Goal: Information Seeking & Learning: Check status

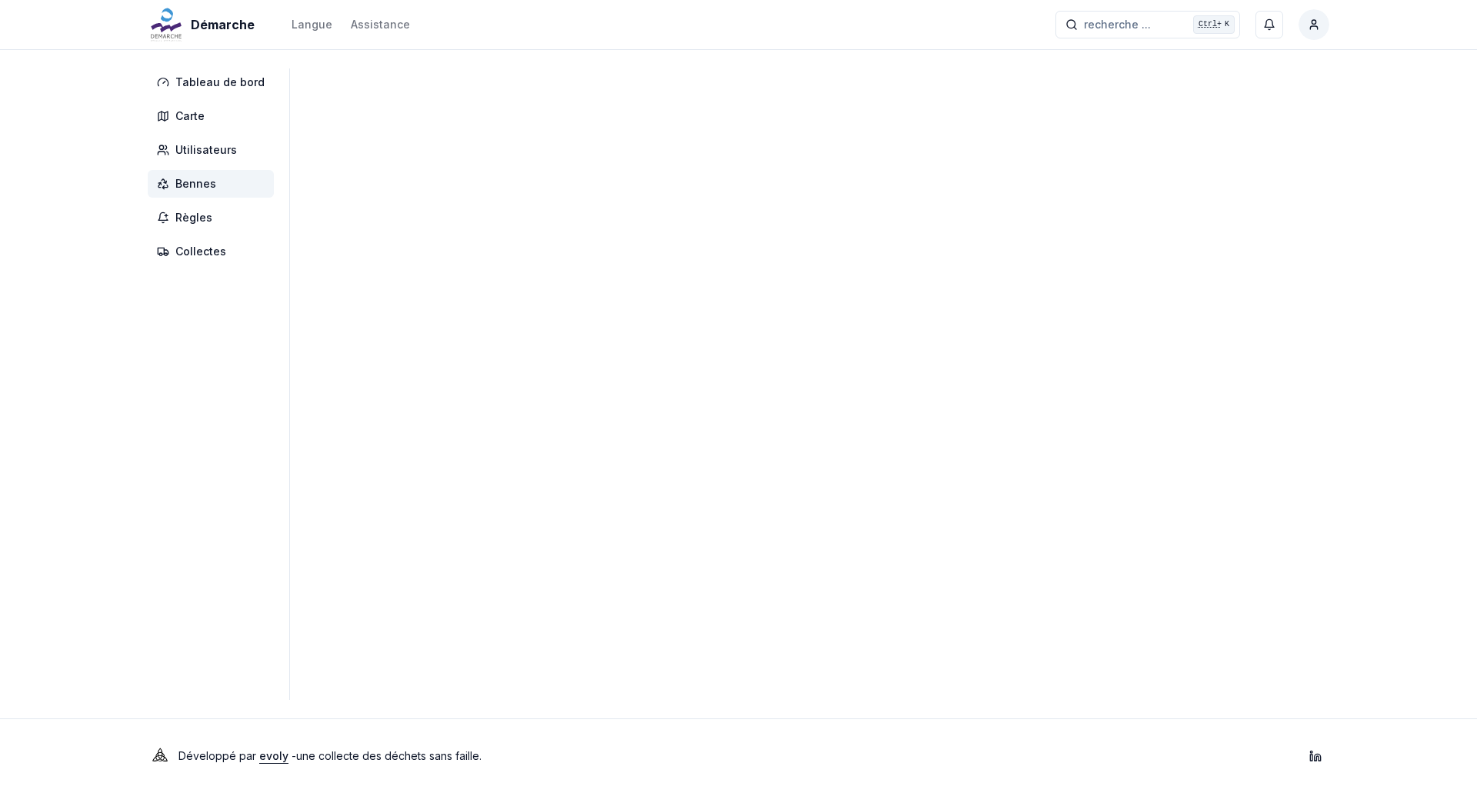
click at [168, 191] on span "Bennes" at bounding box center [211, 184] width 126 height 28
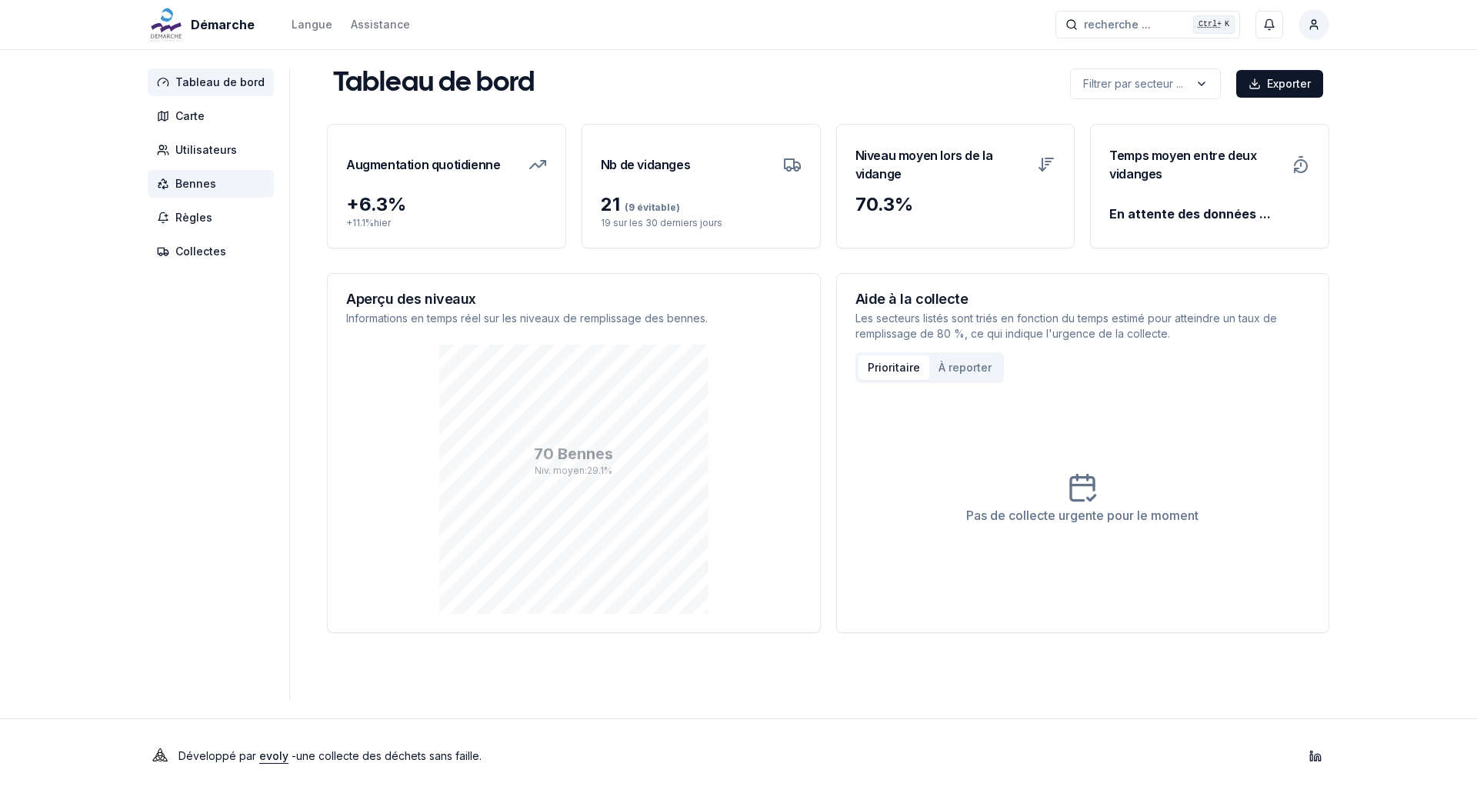
click at [166, 172] on span "Bennes" at bounding box center [211, 184] width 126 height 28
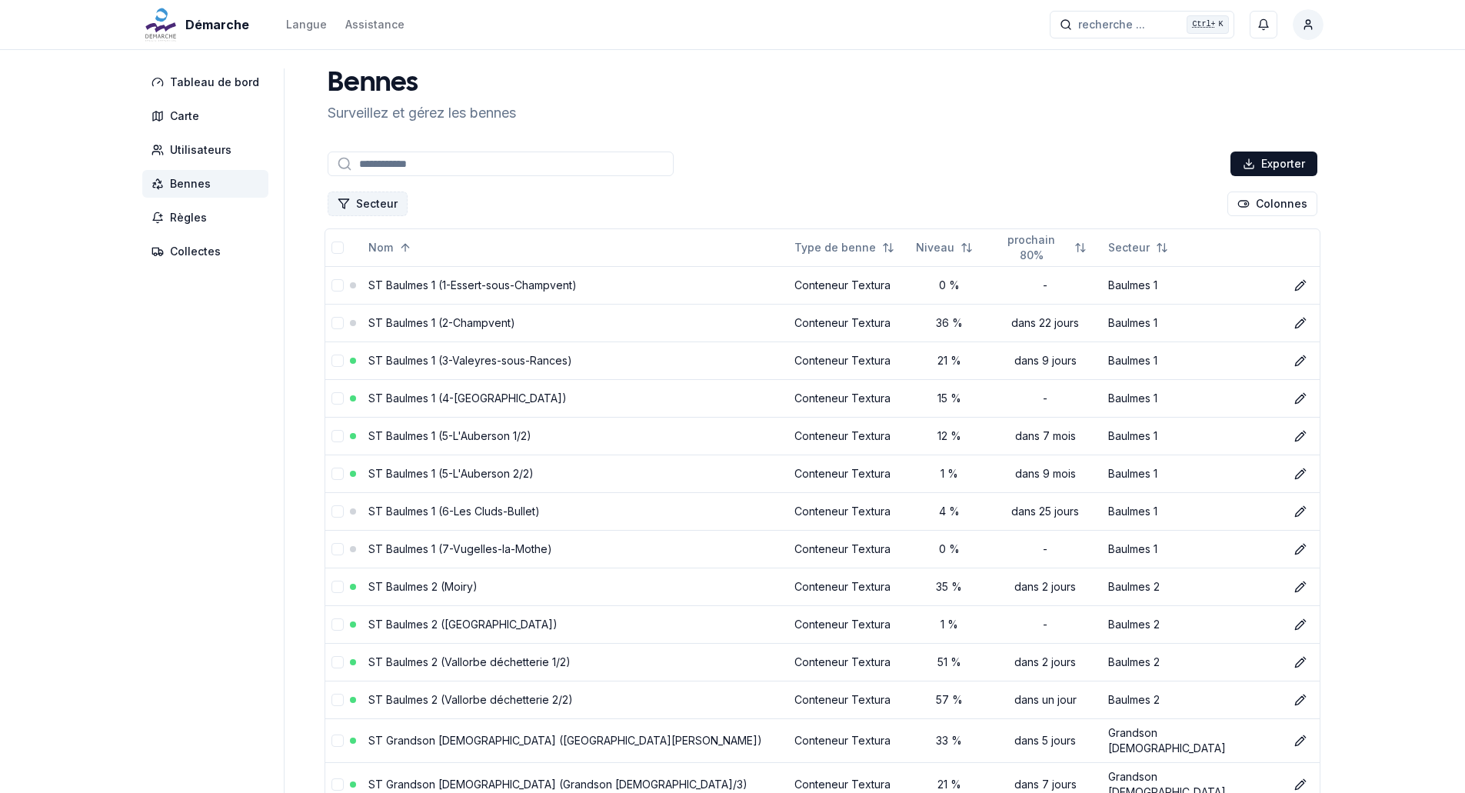
click at [387, 207] on button "Secteur" at bounding box center [368, 203] width 80 height 25
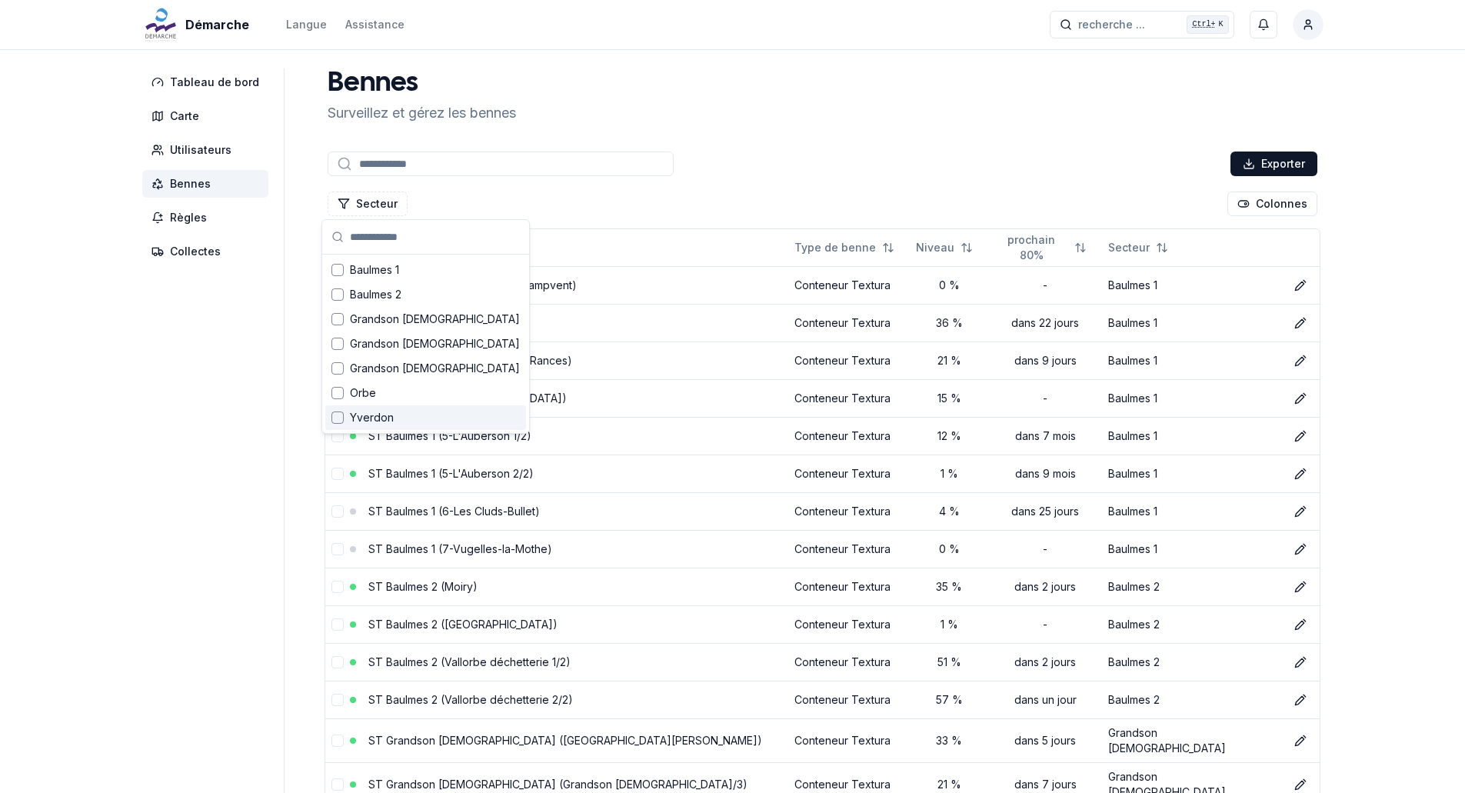
click at [366, 418] on span "Yverdon" at bounding box center [372, 417] width 44 height 15
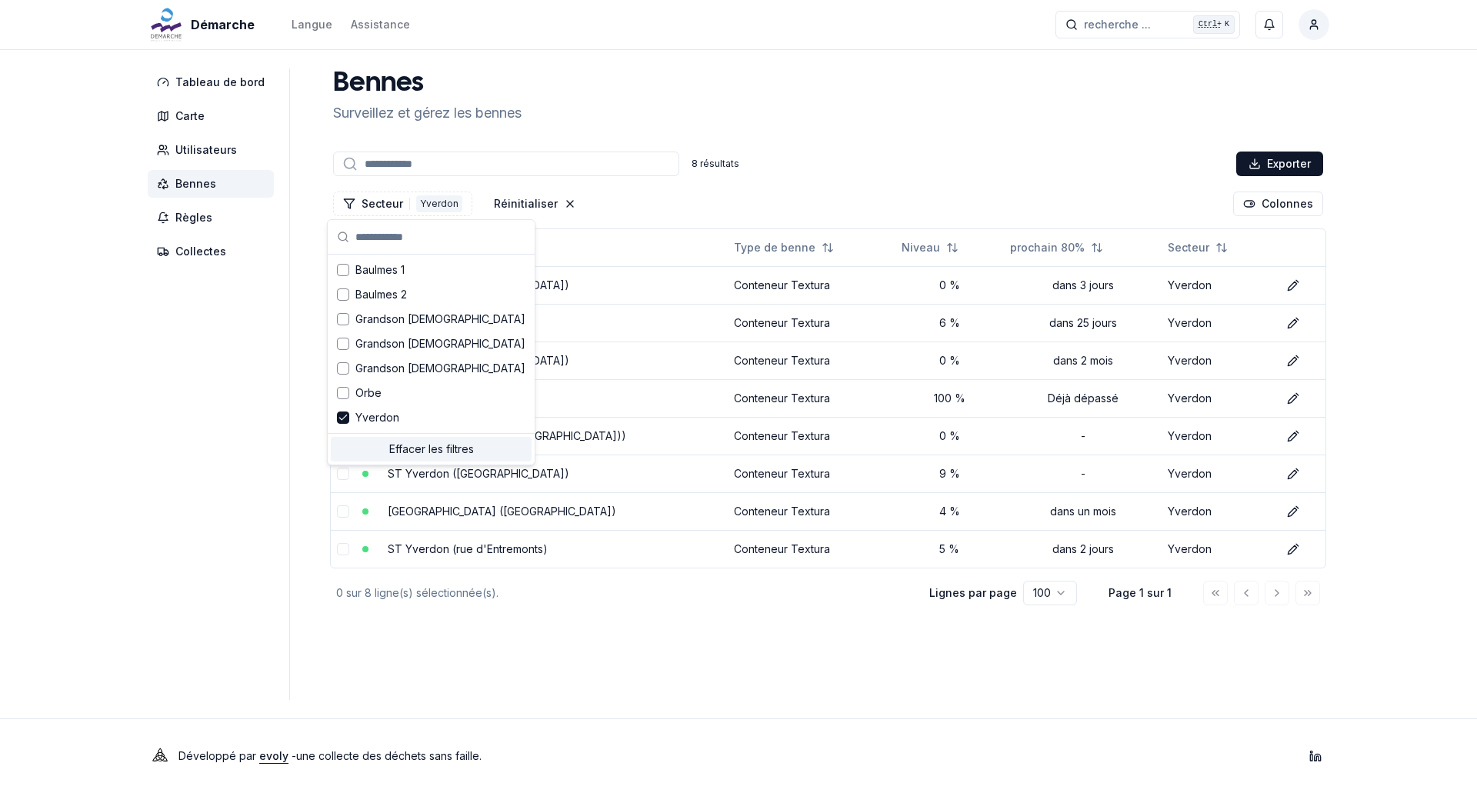
click at [196, 451] on aside "Tableau de bord Carte Utilisateurs Bennes Règles Collectes" at bounding box center [219, 383] width 142 height 631
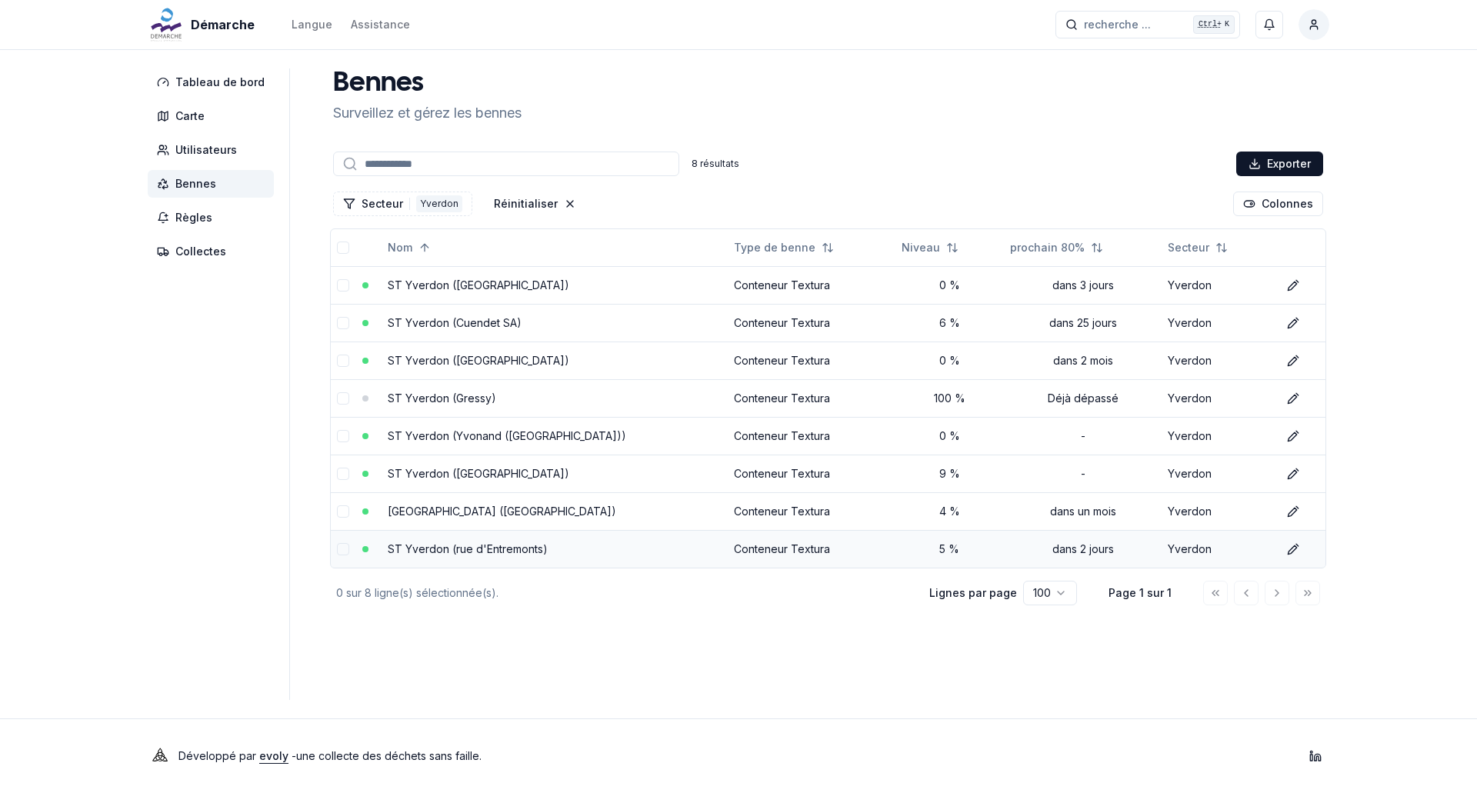
click at [917, 552] on div "5 %" at bounding box center [949, 548] width 96 height 15
click at [423, 563] on td "ST Yverdon (rue d'Entremonts)" at bounding box center [554, 549] width 346 height 38
click at [425, 551] on link "ST Yverdon (rue d'Entremonts)" at bounding box center [468, 548] width 160 height 13
drag, startPoint x: 473, startPoint y: 284, endPoint x: 492, endPoint y: 297, distance: 23.3
click at [473, 284] on link "ST Yverdon ([GEOGRAPHIC_DATA])" at bounding box center [478, 284] width 181 height 13
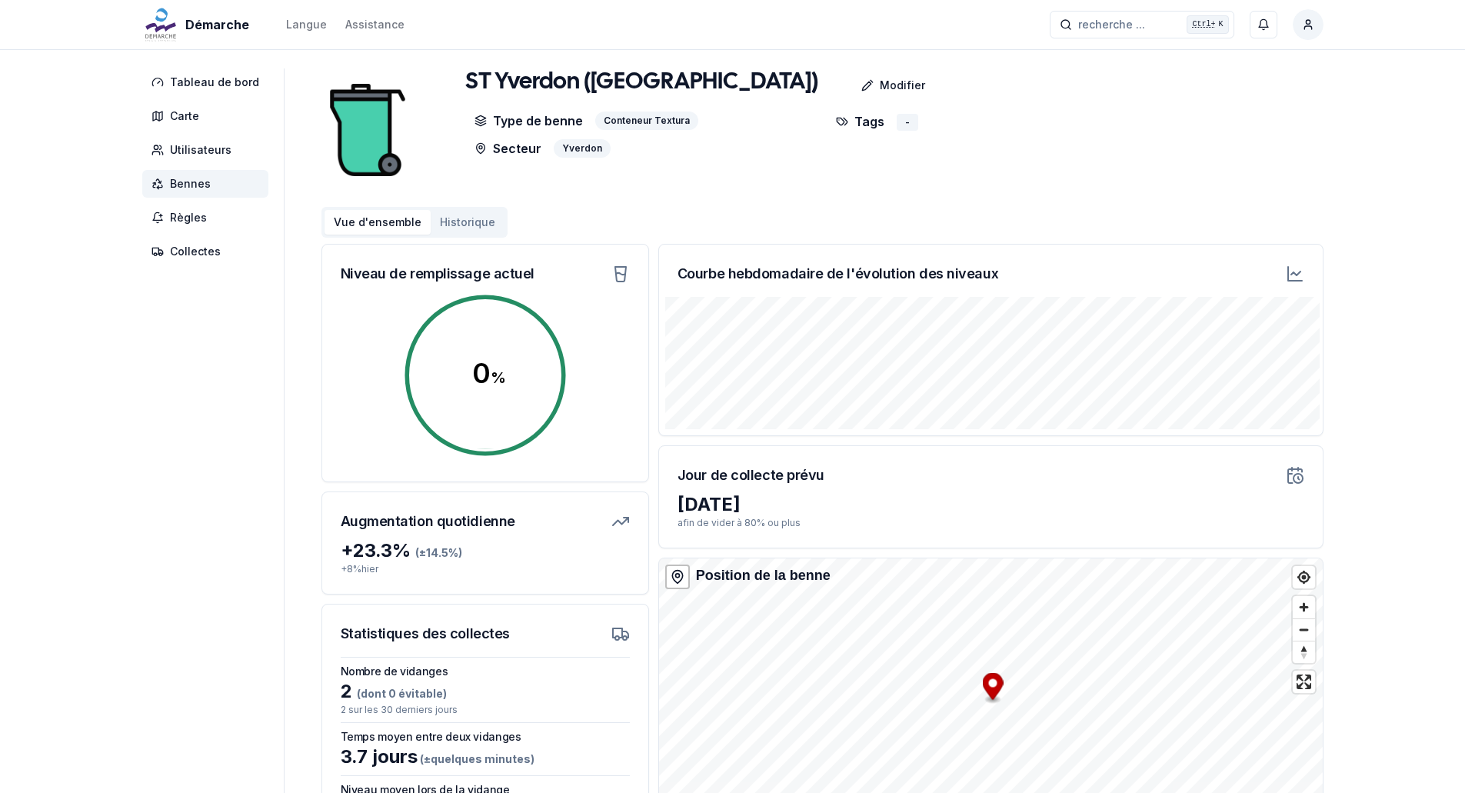
click at [1291, 275] on icon at bounding box center [1295, 273] width 9 height 4
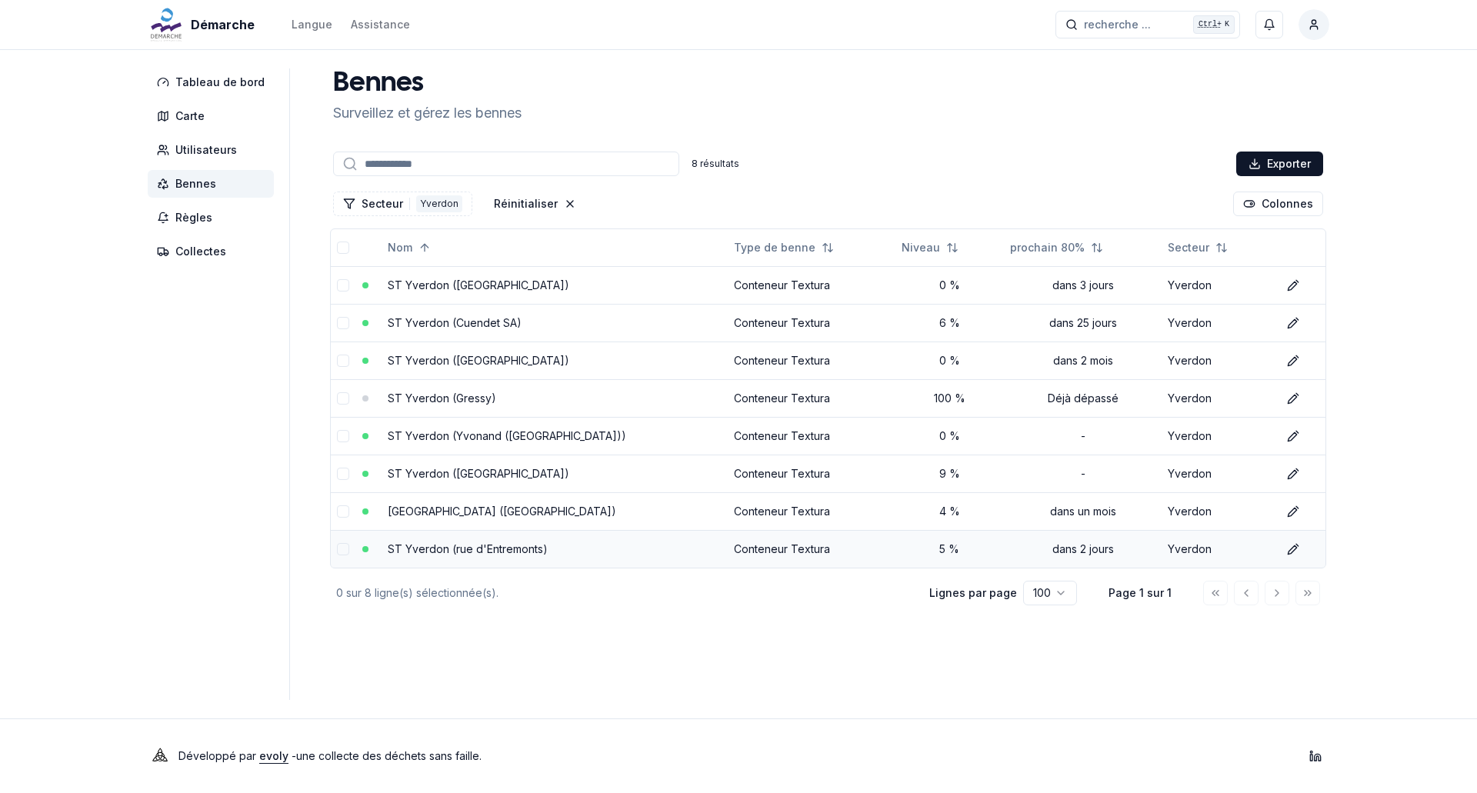
click at [491, 554] on td "ST Yverdon (rue d'Entremonts)" at bounding box center [554, 549] width 346 height 38
click at [491, 554] on link "ST Yverdon (rue d'Entremonts)" at bounding box center [468, 548] width 160 height 13
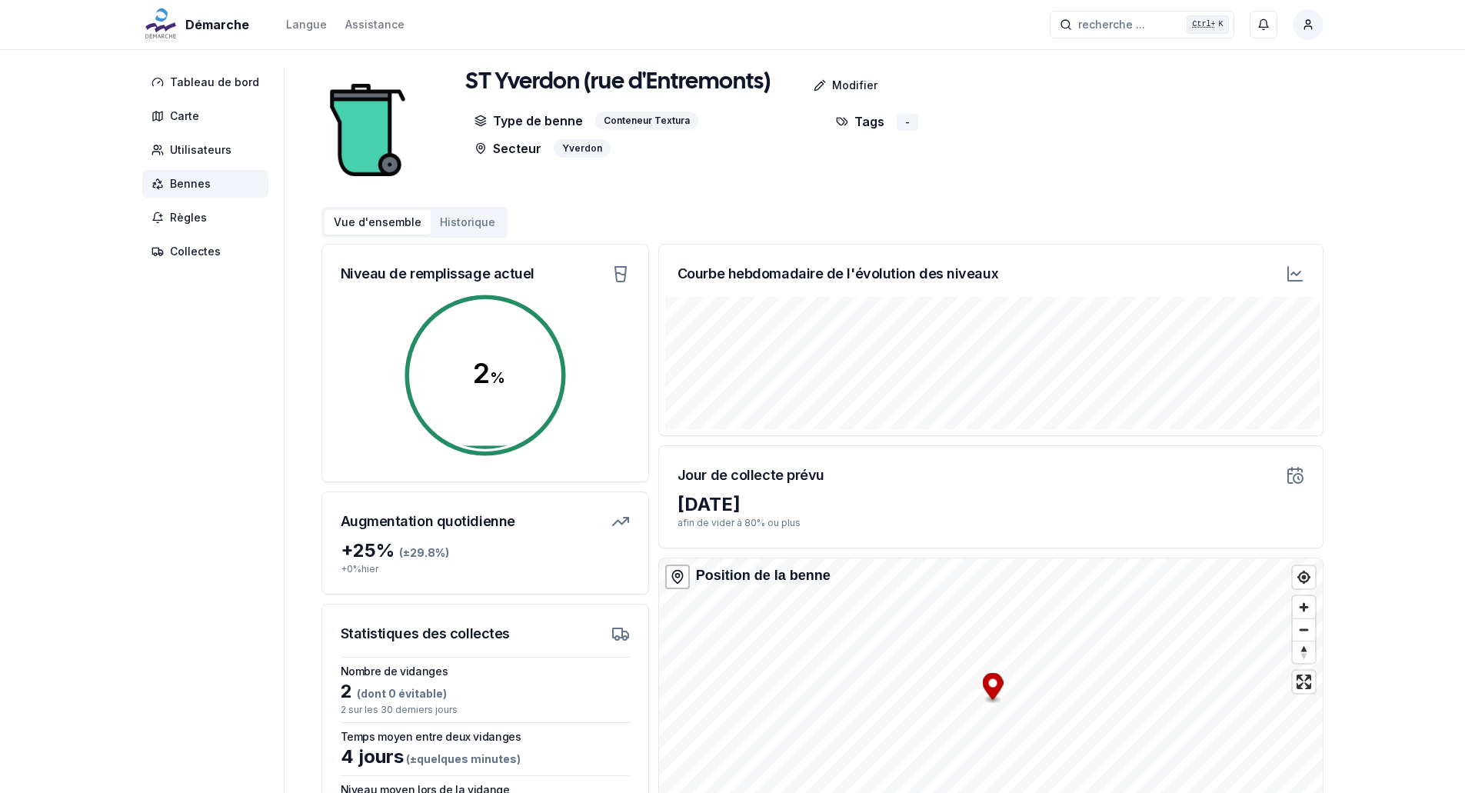
click at [1297, 274] on icon at bounding box center [1295, 273] width 9 height 4
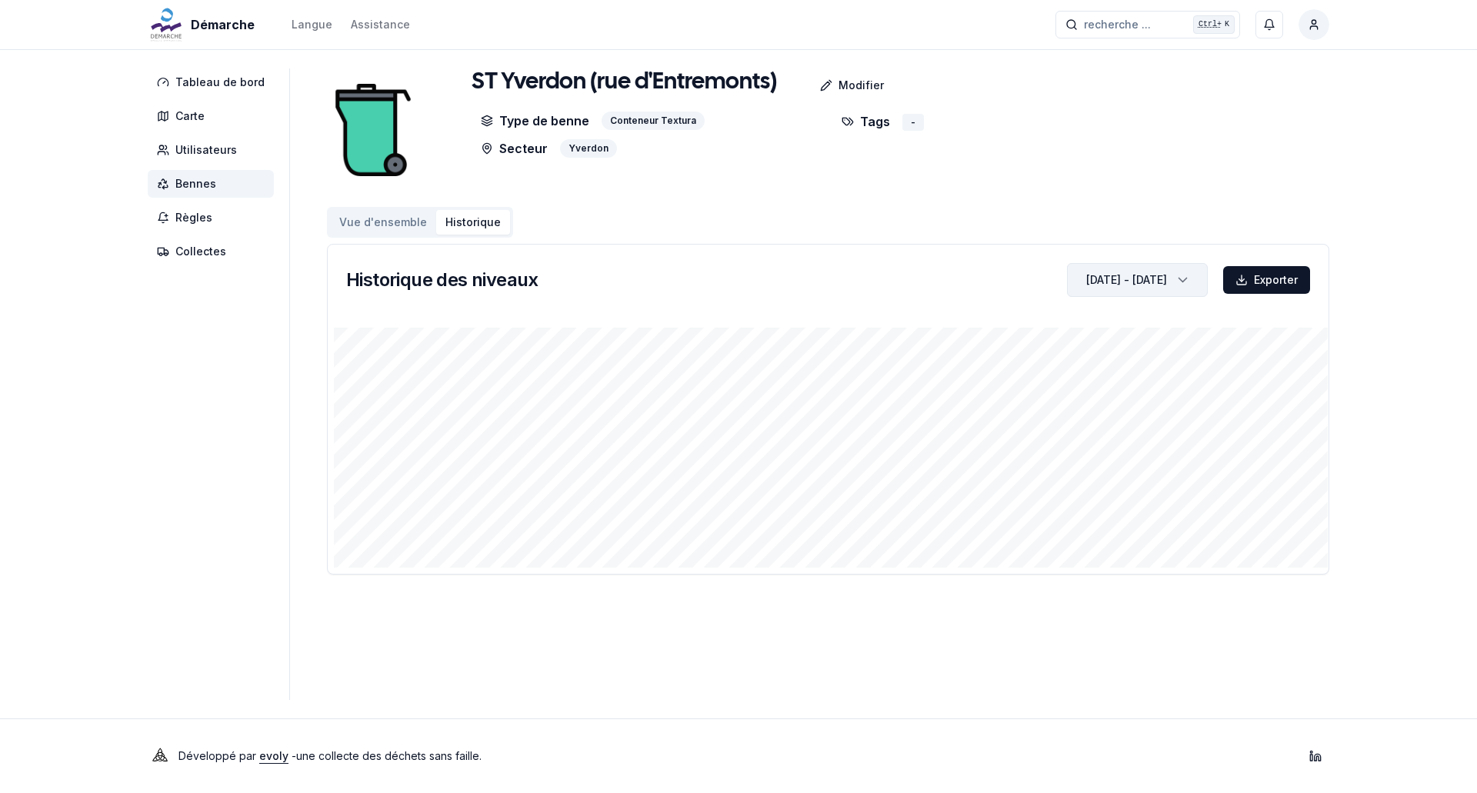
click at [1177, 277] on icon "button" at bounding box center [1182, 279] width 15 height 23
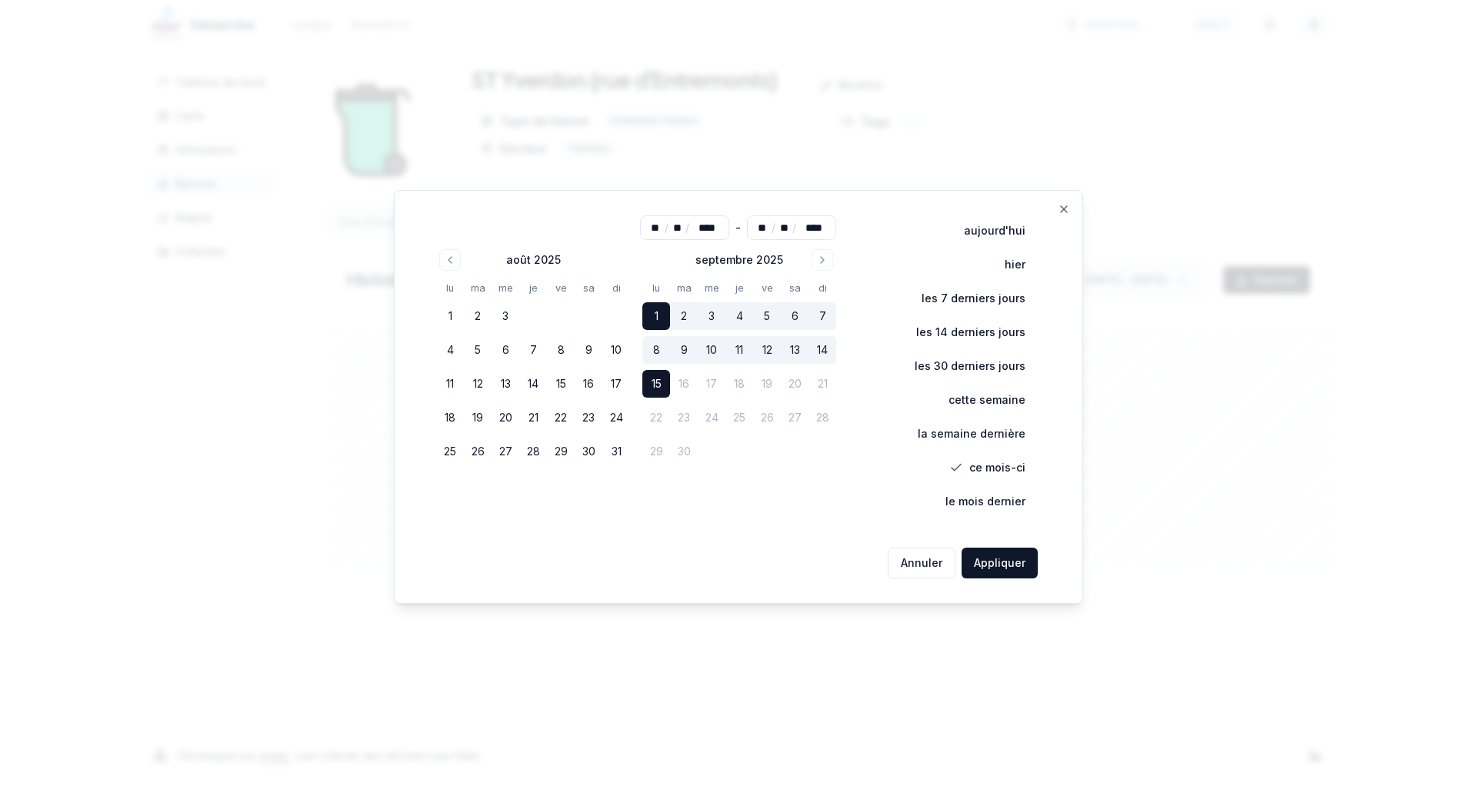
click at [685, 381] on td "16" at bounding box center [684, 384] width 28 height 28
click at [684, 380] on td "16" at bounding box center [684, 384] width 28 height 28
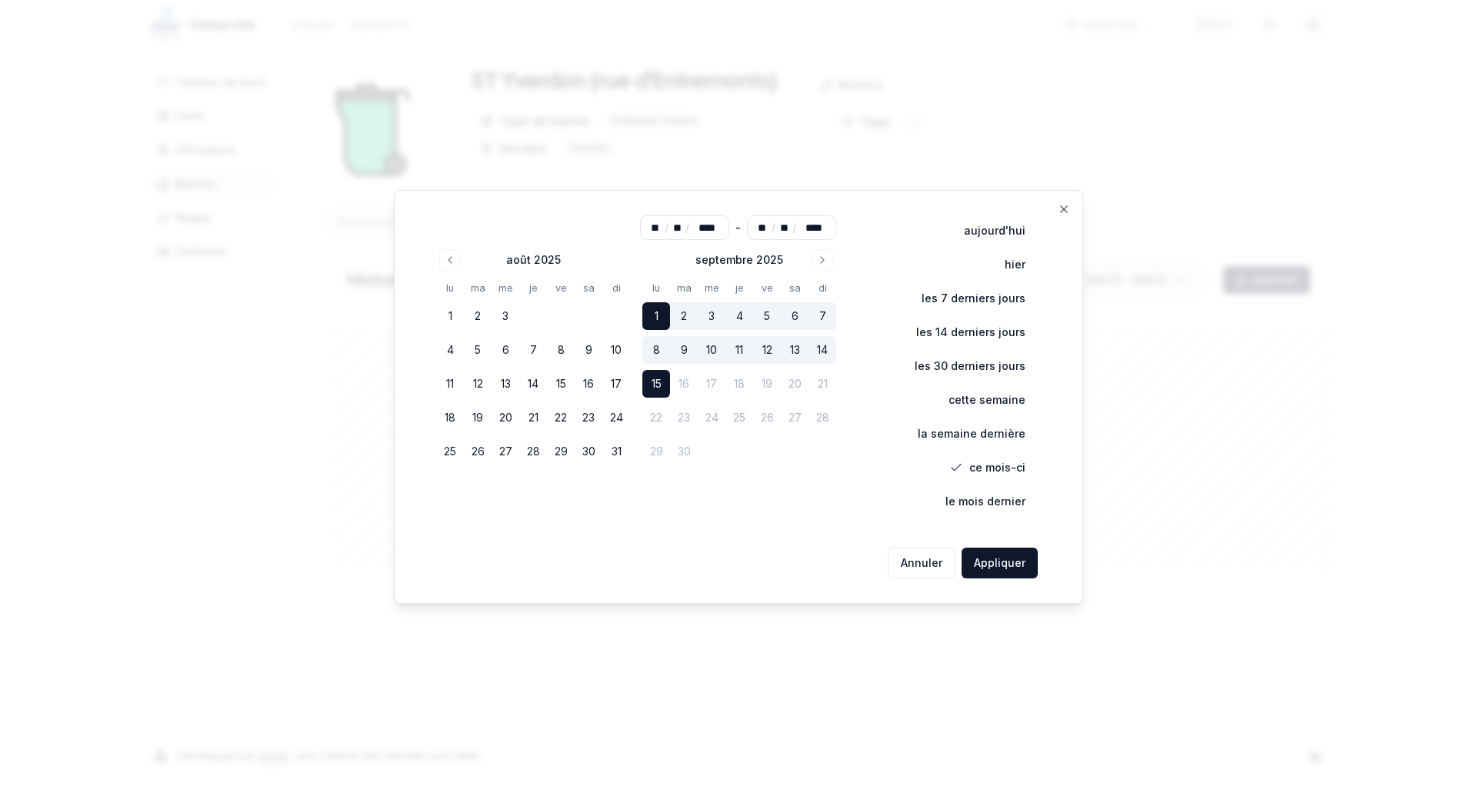
click at [1073, 206] on div "** / ** / **** - ** / ** / **** [DATE] lu ma me je ve sa di 1 2 3 4 5 6 7 8 9 1…" at bounding box center [738, 397] width 689 height 414
click at [1061, 210] on icon "button" at bounding box center [1063, 209] width 12 height 12
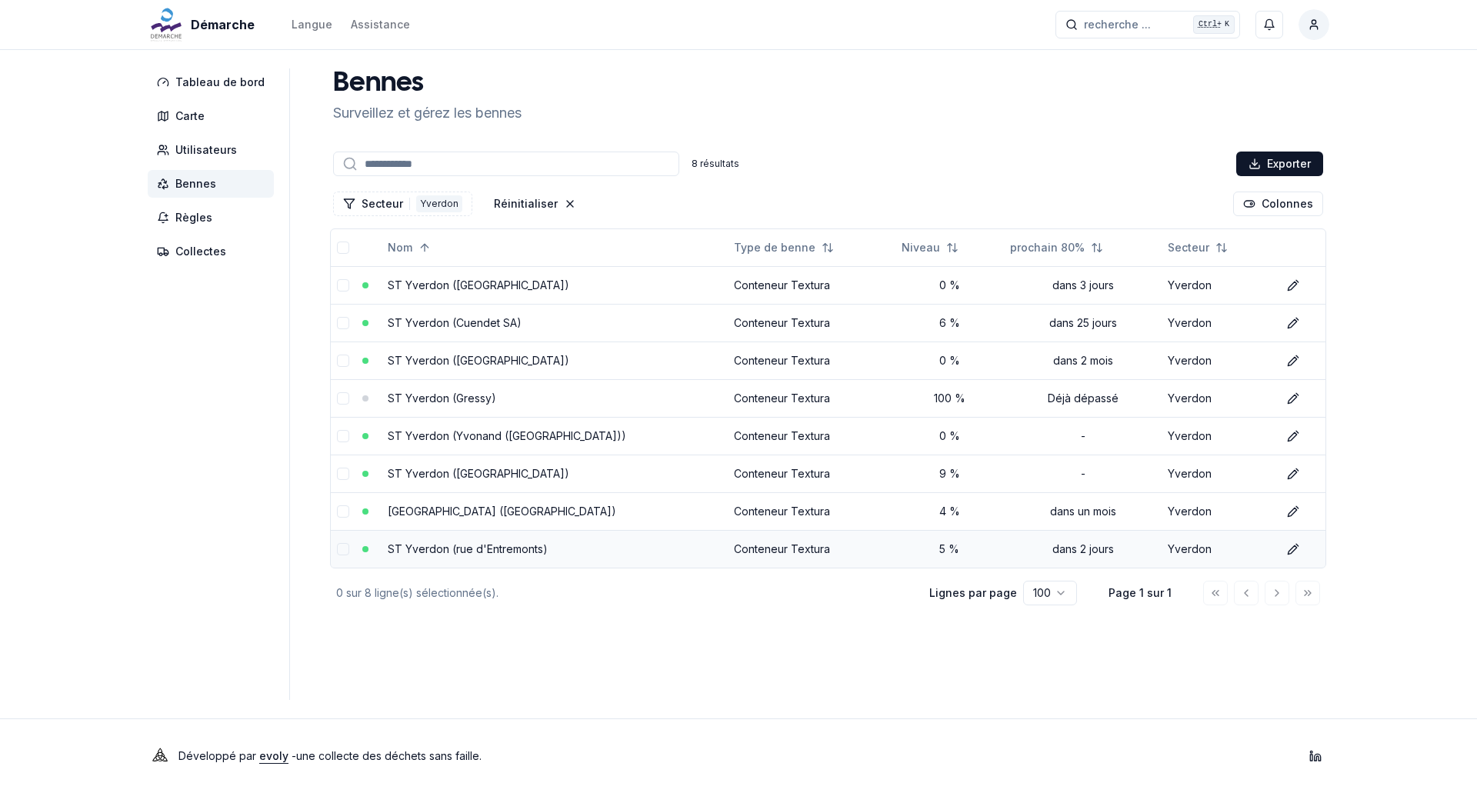
click at [520, 550] on link "ST Yverdon (rue d'Entremonts)" at bounding box center [468, 548] width 160 height 13
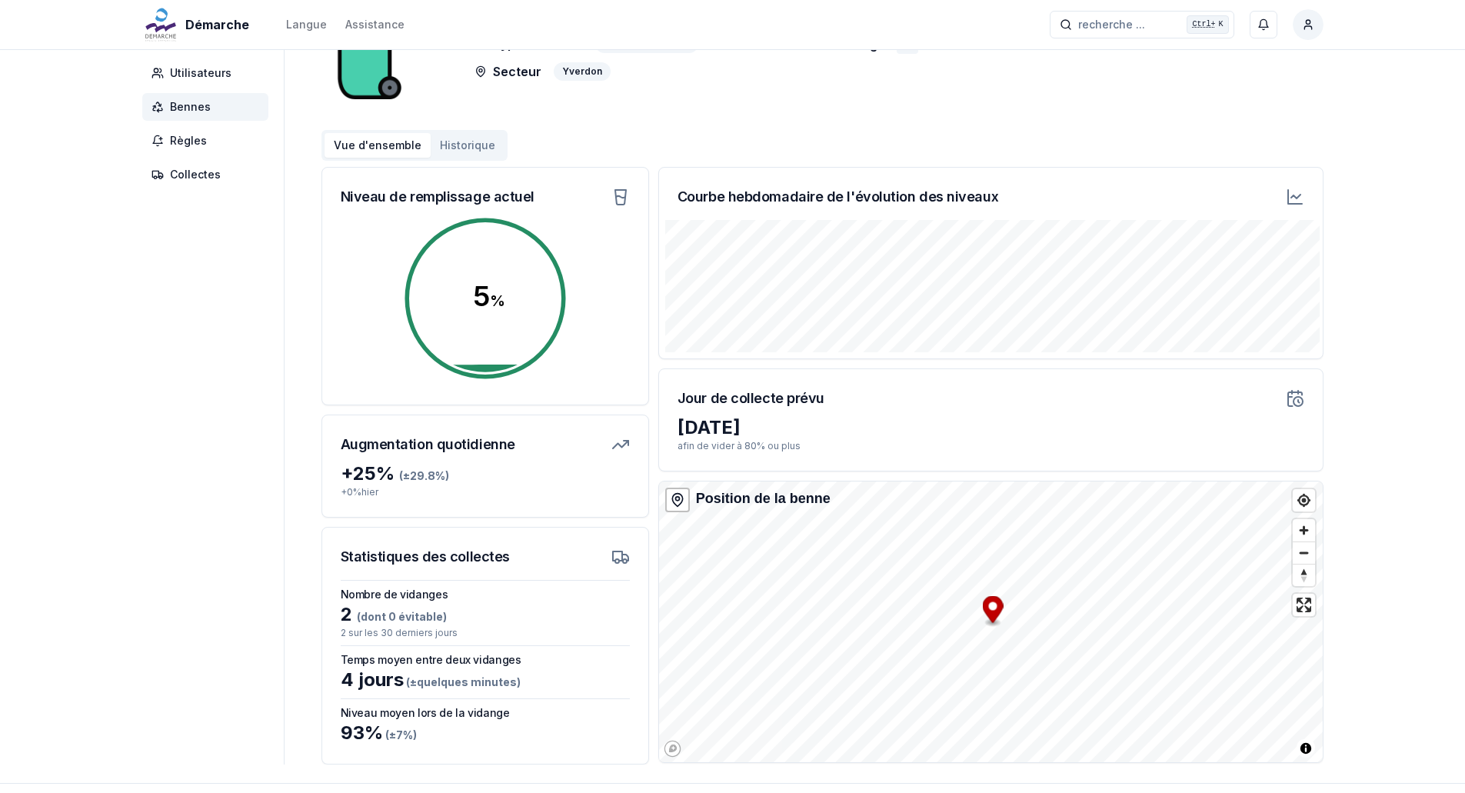
scroll to position [142, 0]
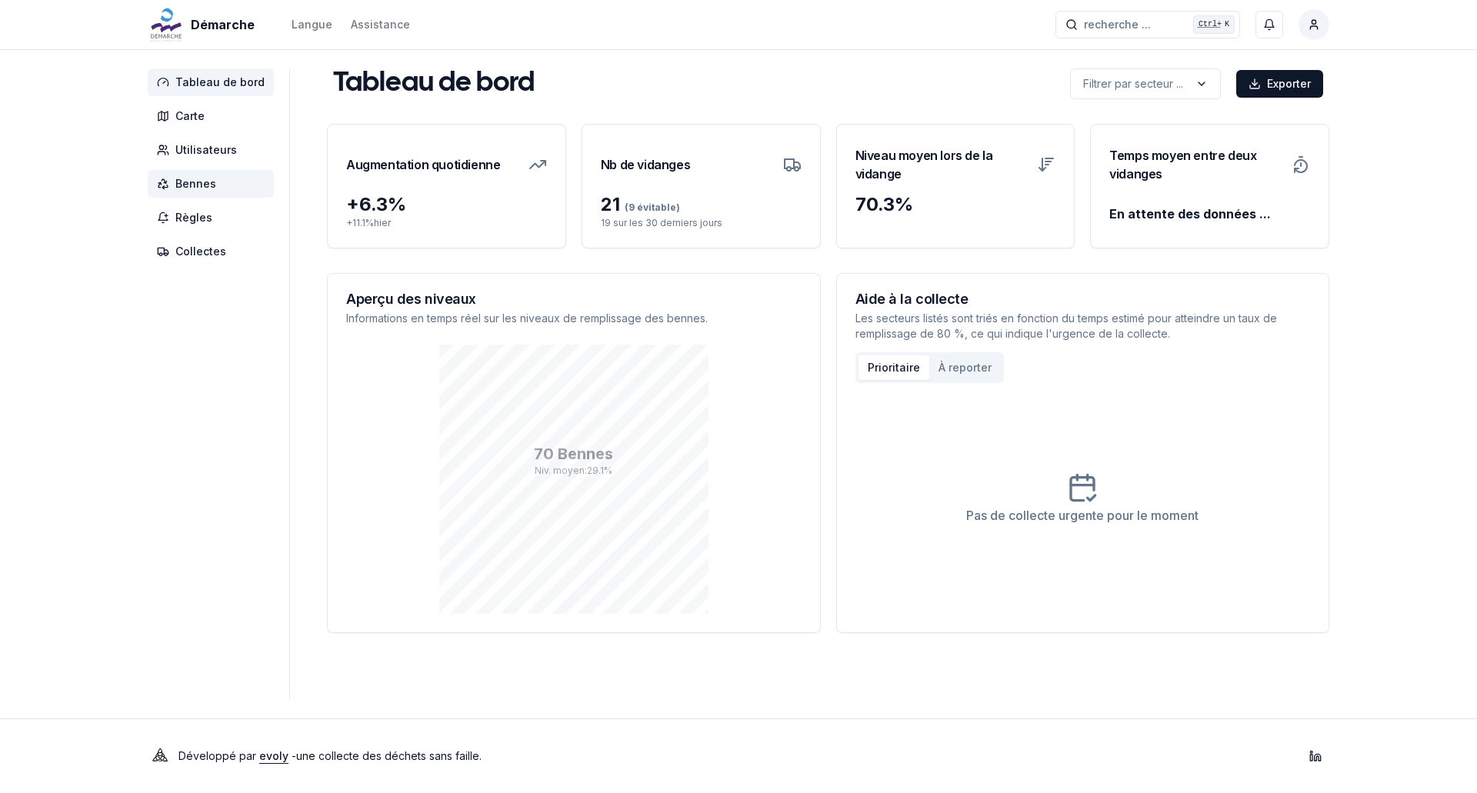
click at [201, 181] on span "Bennes" at bounding box center [195, 183] width 41 height 15
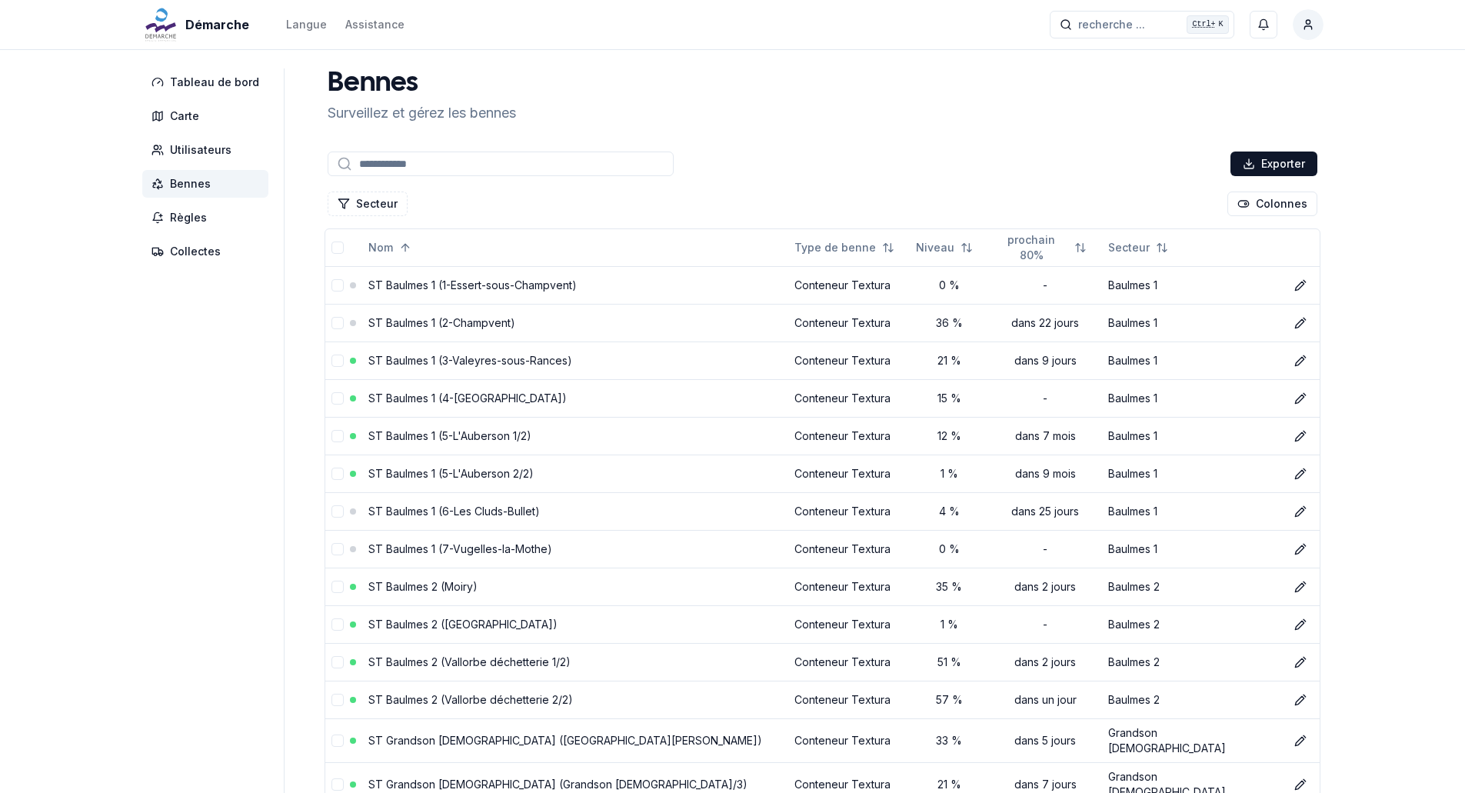
click at [385, 158] on input at bounding box center [501, 164] width 346 height 25
click at [352, 209] on button "Secteur" at bounding box center [368, 203] width 80 height 25
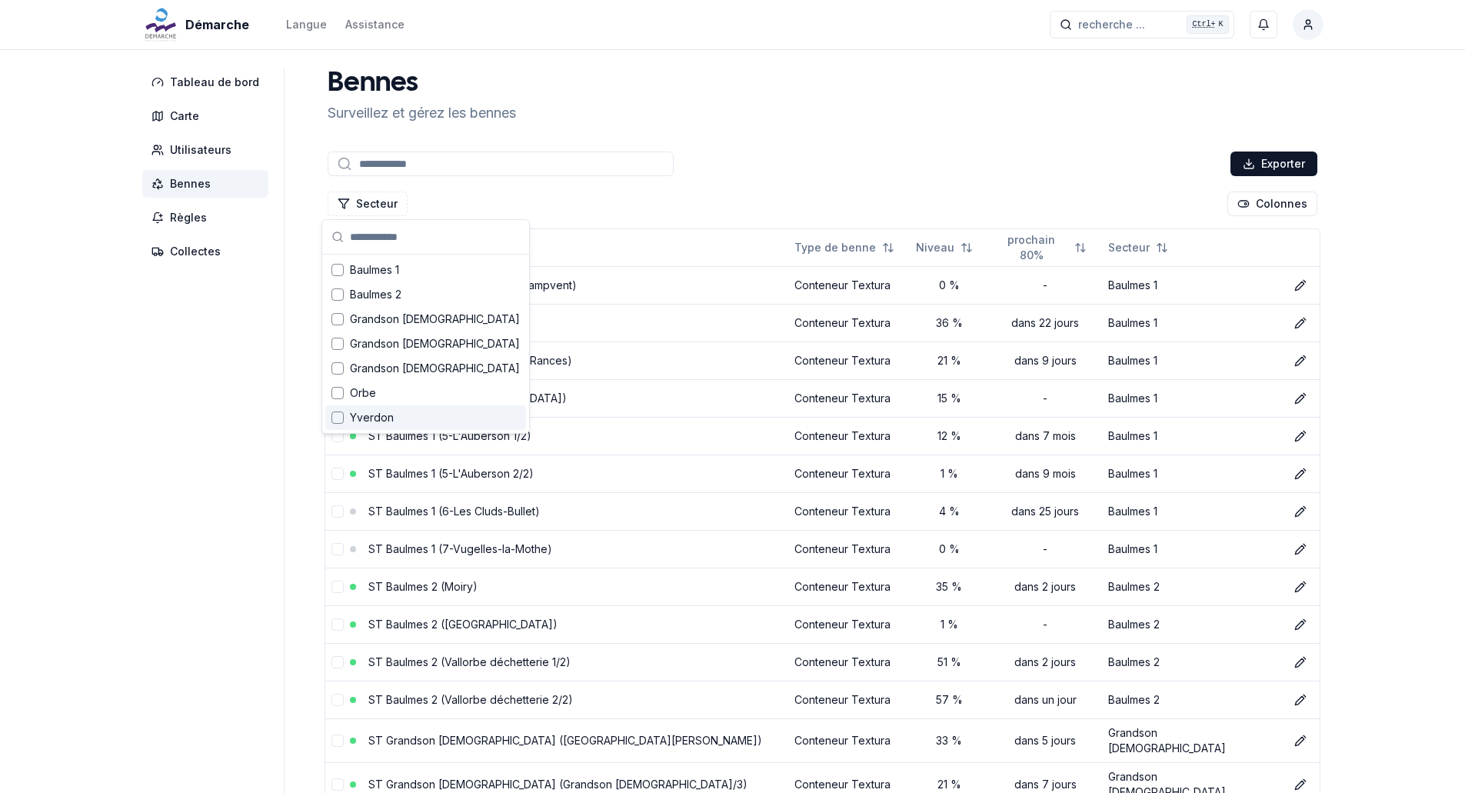
click at [358, 396] on span "Orbe" at bounding box center [363, 392] width 26 height 15
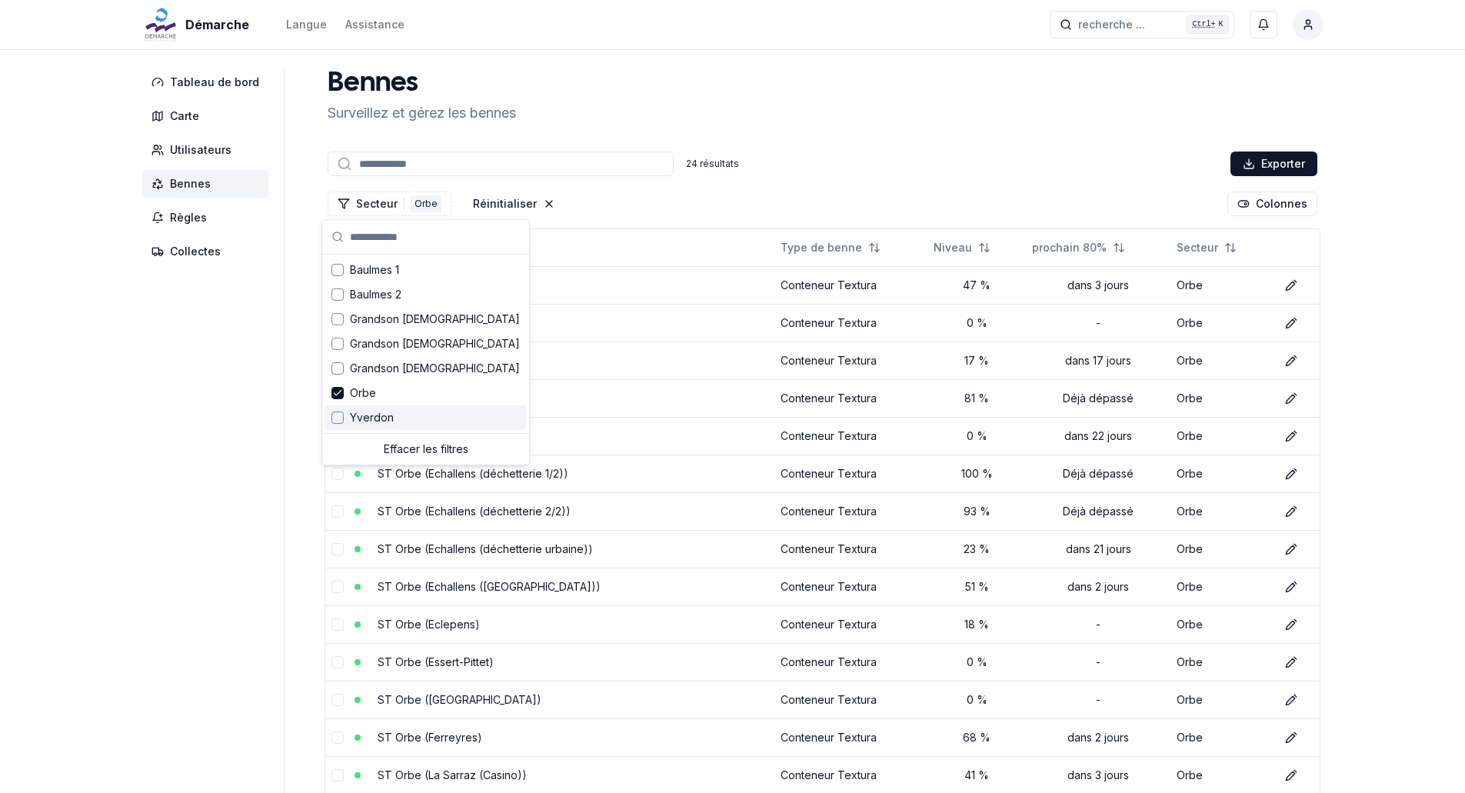
click at [112, 453] on div "Démarche Langue Assistance recherche ... recherche ... Ctrl+ K Styyle_exp2 Tabl…" at bounding box center [732, 652] width 1465 height 1304
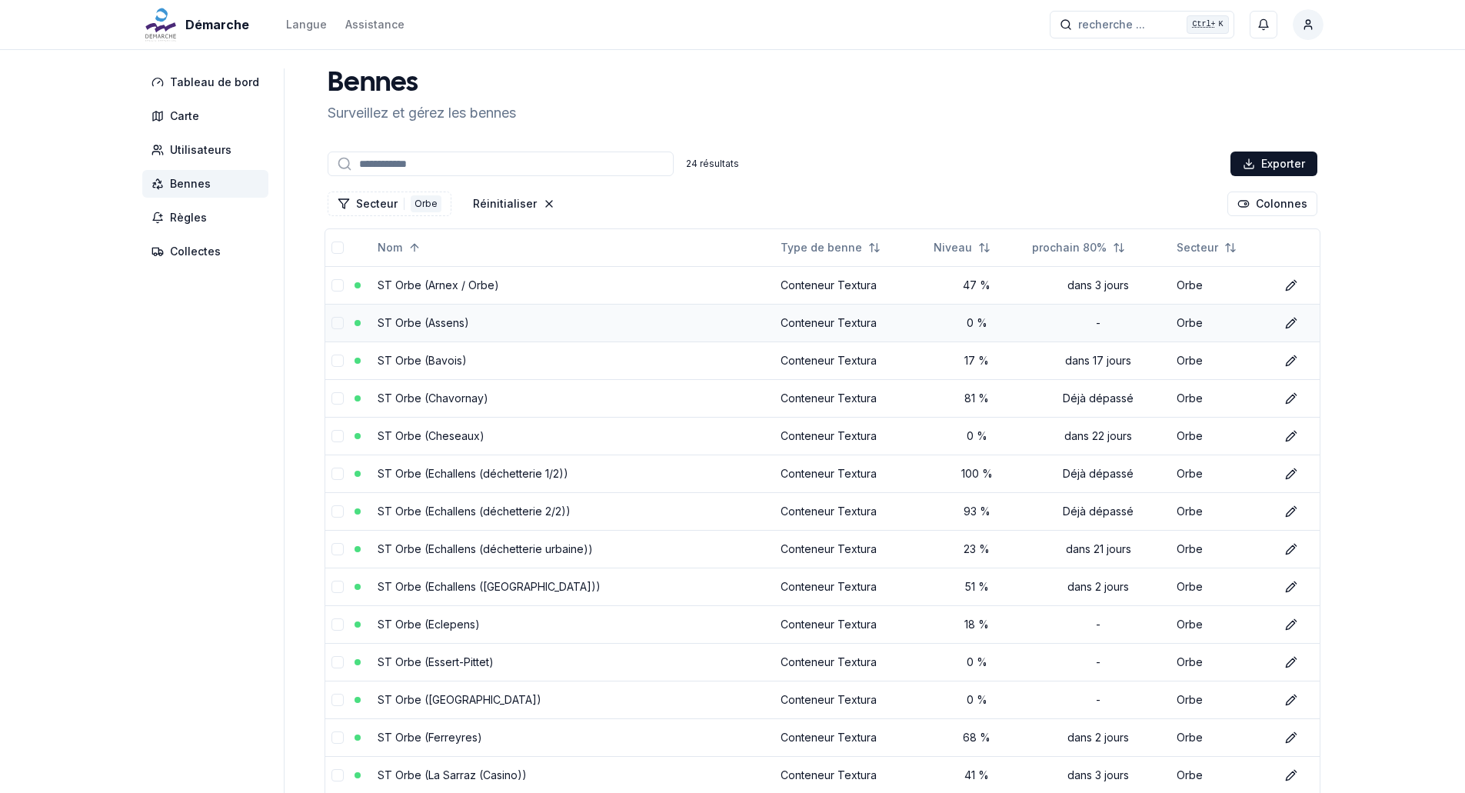
click at [441, 319] on link "ST Orbe (Assens)" at bounding box center [424, 322] width 92 height 13
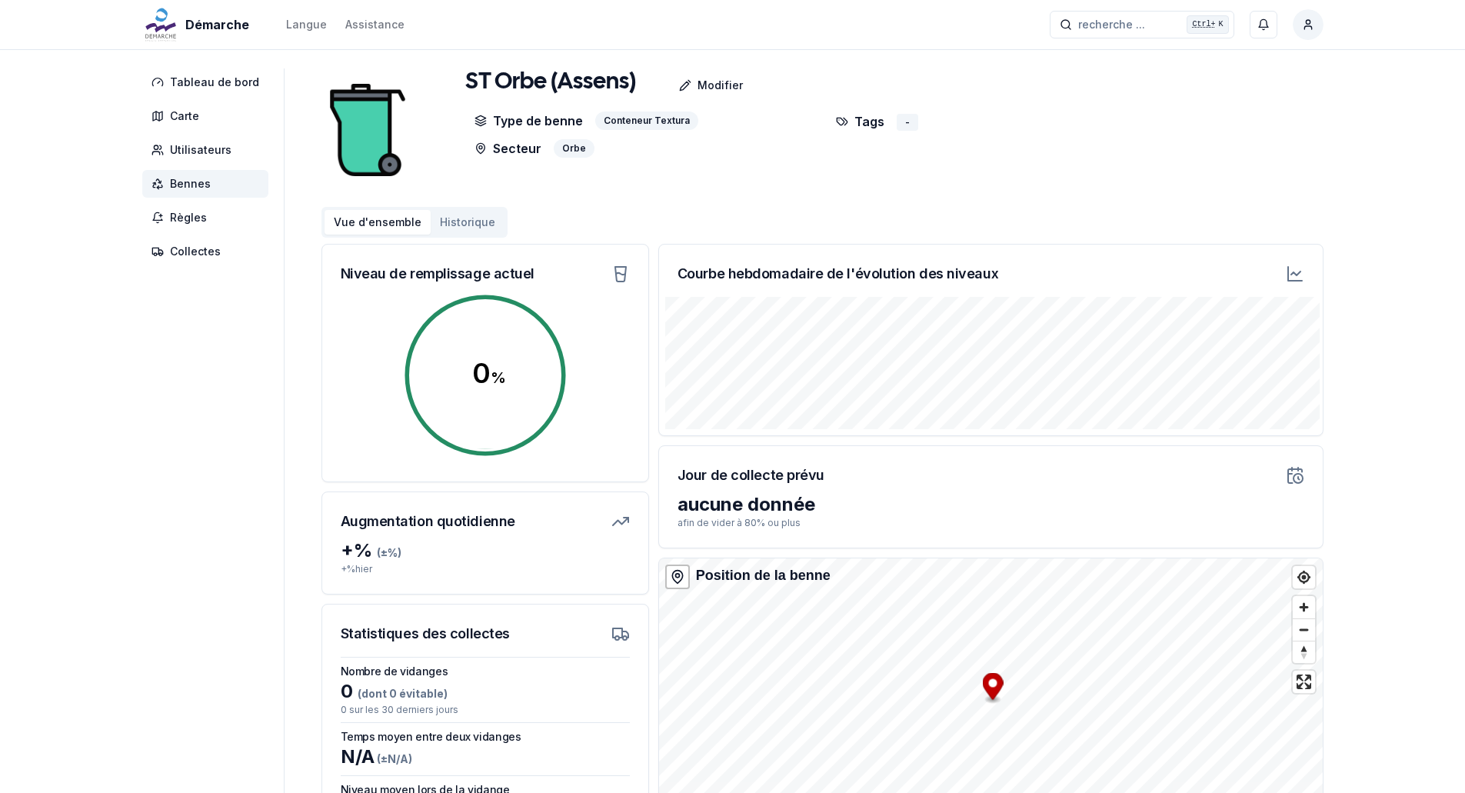
click at [1294, 267] on icon at bounding box center [1295, 274] width 18 height 18
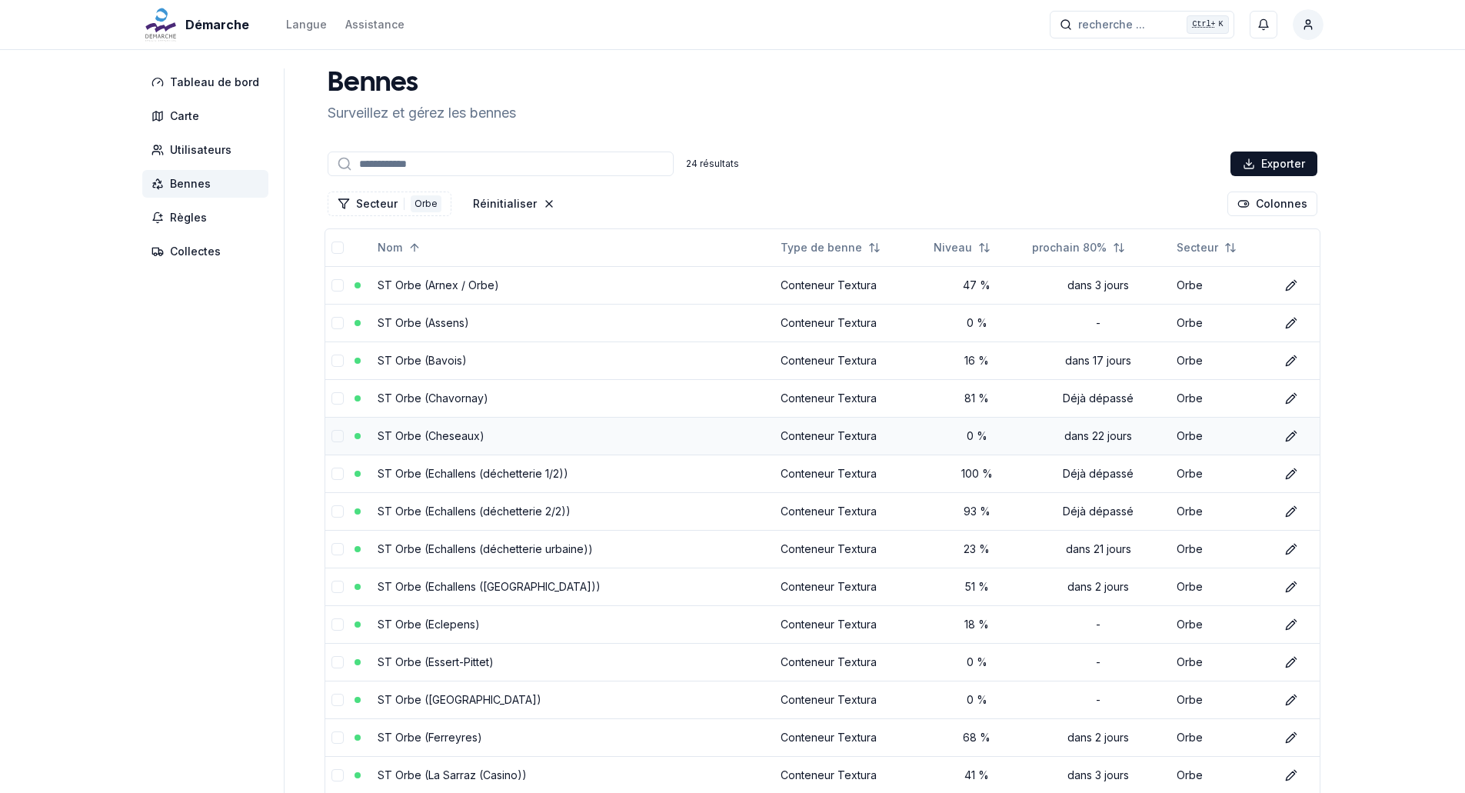
click at [464, 438] on link "ST Orbe (Cheseaux)" at bounding box center [431, 435] width 107 height 13
